Goal: Find specific page/section: Find specific page/section

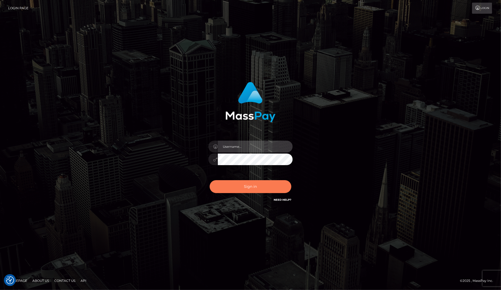
type input "dany baker boulanger"
click at [262, 189] on button "Sign in" at bounding box center [251, 186] width 82 height 13
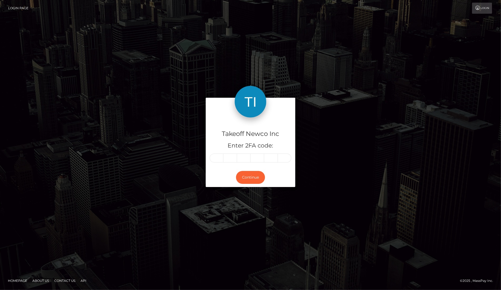
click at [216, 158] on input "text" at bounding box center [217, 158] width 14 height 9
type input "1"
type input "6"
type input "2"
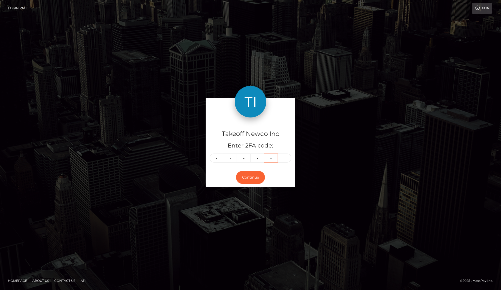
type input "1"
type input "4"
click at [258, 174] on button "Continue" at bounding box center [250, 177] width 29 height 13
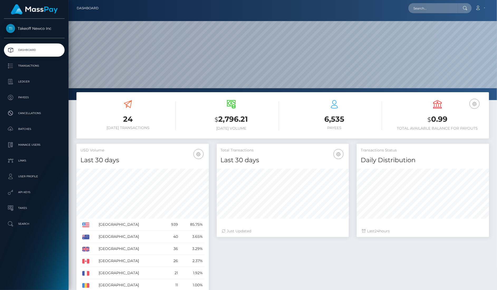
scroll to position [93, 132]
click at [430, 9] on input "text" at bounding box center [433, 8] width 50 height 10
paste input "3rRKV7qDdWUlYVvzLFUlxXaxxkD3"
type input "3rRKV7qDdWUlYVvzLFUlxXaxxkD3"
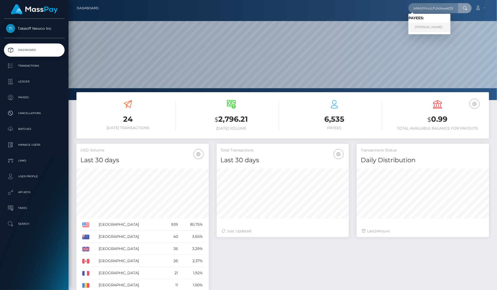
click at [441, 24] on link "JAZ MIYN M GIVENS" at bounding box center [429, 27] width 42 height 10
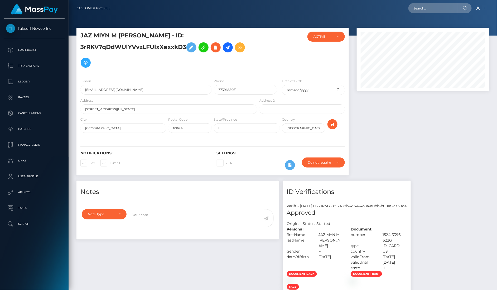
scroll to position [63, 132]
click at [270, 66] on div at bounding box center [280, 53] width 45 height 43
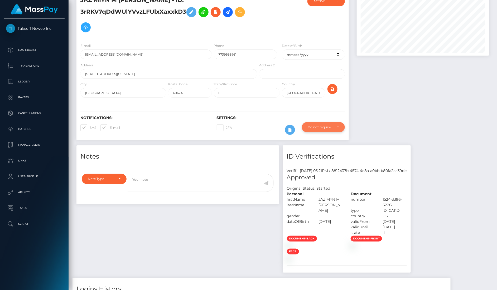
scroll to position [0, 0]
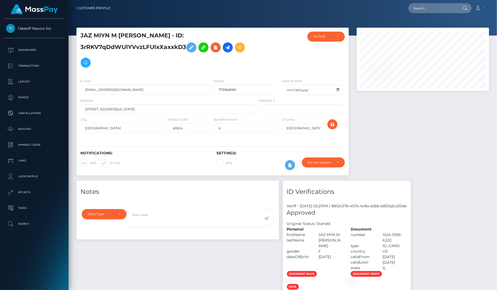
click at [394, 152] on div at bounding box center [423, 104] width 140 height 153
click at [238, 89] on input "7739668961" at bounding box center [245, 90] width 63 height 10
click at [329, 160] on div "Do not require" at bounding box center [320, 162] width 25 height 4
click at [393, 152] on div at bounding box center [423, 104] width 140 height 153
click at [333, 121] on icon "submit" at bounding box center [332, 124] width 6 height 7
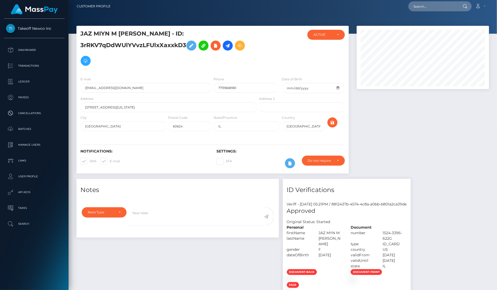
scroll to position [6, 0]
